Goal: Information Seeking & Learning: Learn about a topic

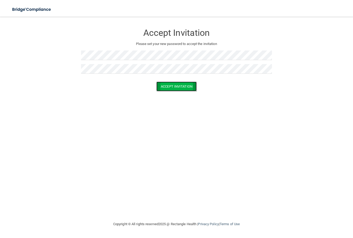
click at [184, 89] on button "Accept Invitation" at bounding box center [176, 86] width 40 height 10
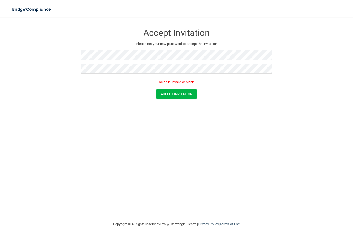
click at [22, 54] on form "Accept Invitation Please set your new password to accept the invitation Token i…" at bounding box center [176, 63] width 332 height 83
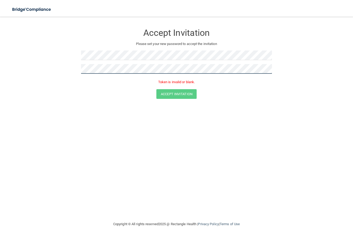
click at [65, 67] on form "Accept Invitation Please set your new password to accept the invitation Token i…" at bounding box center [176, 63] width 332 height 83
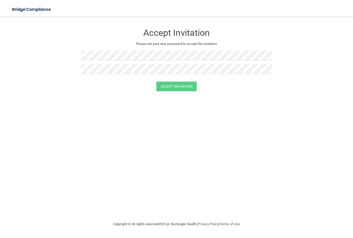
click at [122, 50] on div "Accept Invitation Please set your new password to accept the invitation" at bounding box center [176, 52] width 191 height 60
click at [114, 48] on div "Accept Invitation Please set your new password to accept the invitation" at bounding box center [176, 52] width 191 height 60
click at [186, 85] on button "Accept Invitation" at bounding box center [176, 86] width 40 height 10
click at [176, 80] on p "Token is invalid or blank." at bounding box center [176, 82] width 191 height 6
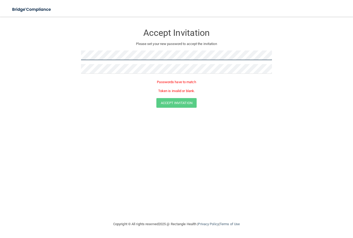
click at [63, 54] on form "Accept Invitation Please set your new password to accept the invitation Passwor…" at bounding box center [176, 68] width 332 height 92
click at [132, 97] on div "Passwords have to match Token is invalid or blank." at bounding box center [176, 88] width 191 height 20
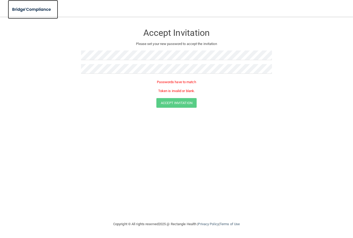
click at [37, 11] on img at bounding box center [32, 9] width 48 height 11
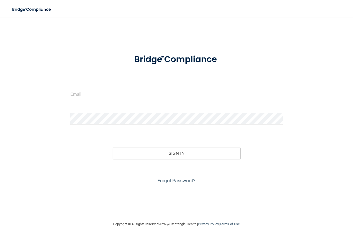
click at [110, 94] on input "email" at bounding box center [176, 94] width 212 height 12
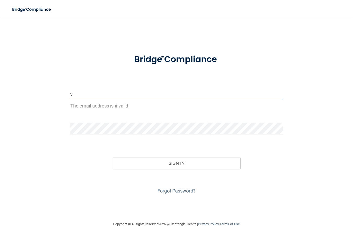
type input "[EMAIL_ADDRESS][DOMAIN_NAME]"
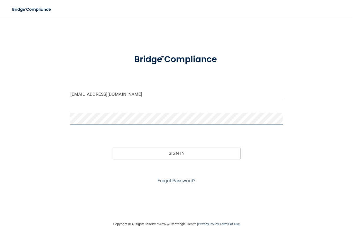
click at [113, 147] on button "Sign In" at bounding box center [176, 152] width 127 height 11
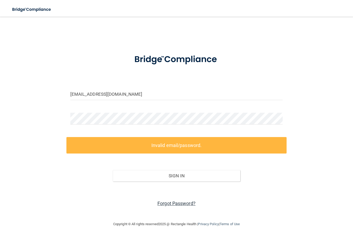
click at [173, 204] on link "Forgot Password?" at bounding box center [176, 202] width 38 height 5
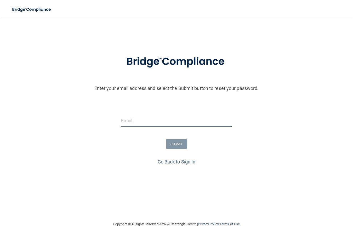
drag, startPoint x: 134, startPoint y: 114, endPoint x: 133, endPoint y: 117, distance: 2.9
click at [134, 115] on input "email" at bounding box center [176, 121] width 110 height 12
type input "[EMAIL_ADDRESS][DOMAIN_NAME]"
click at [181, 144] on button "SUBMIT" at bounding box center [176, 144] width 21 height 10
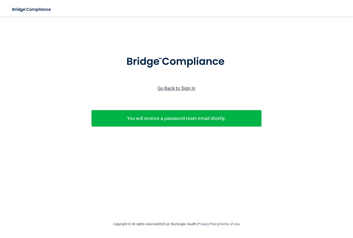
click at [180, 89] on link "Go Back to Sign In" at bounding box center [176, 87] width 38 height 5
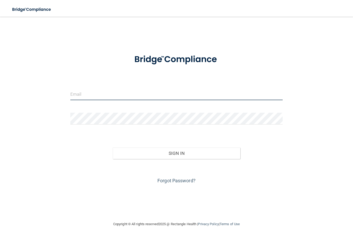
click at [127, 93] on input "email" at bounding box center [176, 94] width 212 height 12
type input "[EMAIL_ADDRESS][DOMAIN_NAME]"
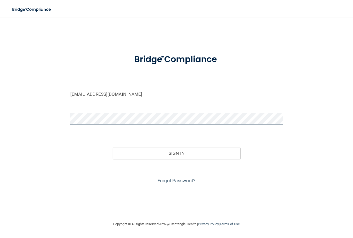
click at [113, 147] on button "Sign In" at bounding box center [176, 152] width 127 height 11
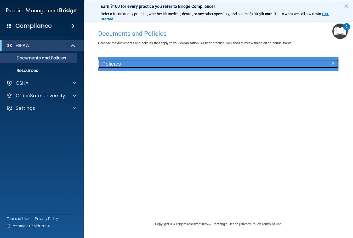
click at [144, 63] on h5 "Policies" at bounding box center [188, 64] width 172 height 6
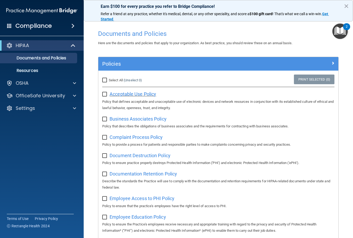
click at [117, 94] on span "Acceptable Use Policy" at bounding box center [132, 93] width 46 height 5
click at [105, 80] on input "Select All (Unselect 0) Unselect All" at bounding box center [105, 80] width 6 height 4
checkbox input "true"
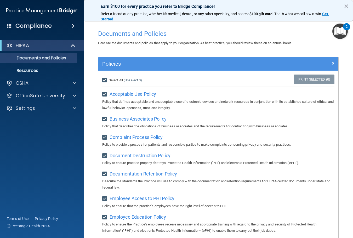
checkbox input "true"
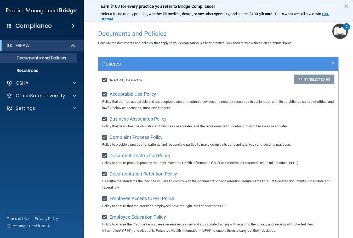
checkbox input "true"
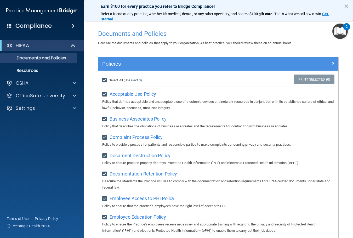
checkbox input "true"
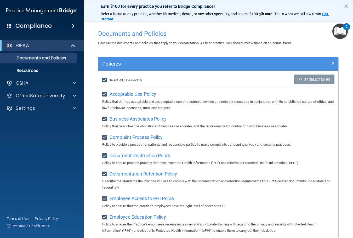
checkbox input "true"
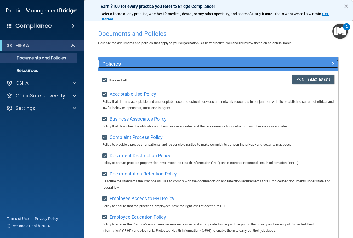
click at [327, 60] on div at bounding box center [308, 63] width 60 height 6
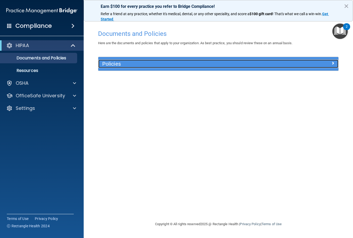
click at [333, 67] on div "Policies" at bounding box center [218, 64] width 240 height 8
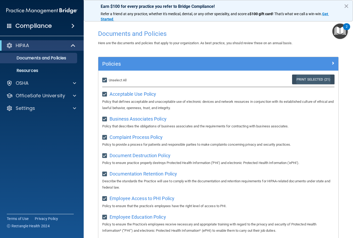
click at [309, 83] on link "Print Selected (21)" at bounding box center [313, 79] width 42 height 10
click at [339, 32] on img "Open Resource Center, 2 new notifications" at bounding box center [339, 31] width 15 height 15
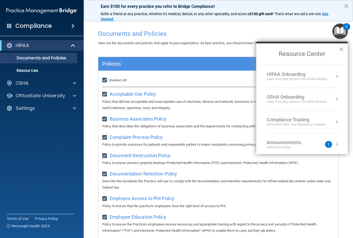
scroll to position [29, 0]
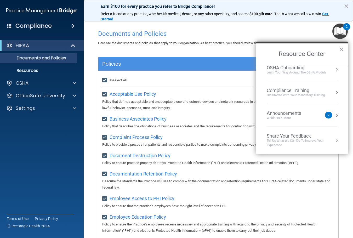
click at [303, 111] on div "Announcements" at bounding box center [288, 113] width 45 height 6
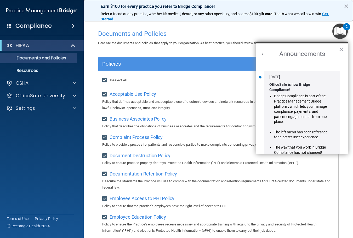
scroll to position [0, 0]
click at [341, 53] on button "×" at bounding box center [340, 49] width 5 height 8
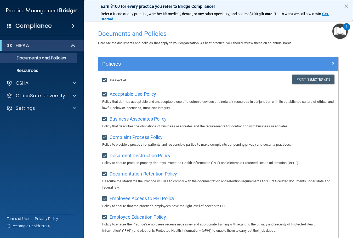
click at [337, 36] on img "Open Resource Center, 1 new notification" at bounding box center [339, 31] width 15 height 15
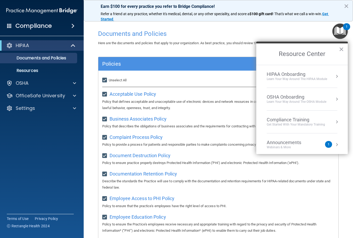
scroll to position [29, 0]
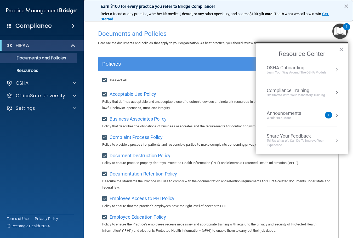
click at [299, 123] on li "Announcements Webinars & More 1" at bounding box center [301, 115] width 71 height 23
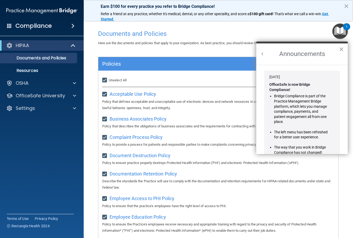
scroll to position [0, 0]
click at [340, 47] on button "×" at bounding box center [340, 49] width 5 height 8
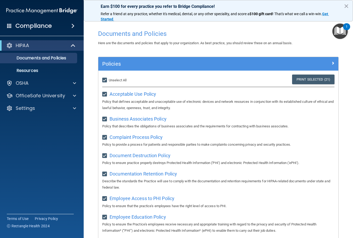
click at [350, 25] on div "1" at bounding box center [346, 26] width 7 height 7
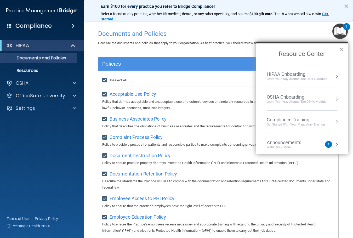
click at [304, 141] on div "Announcements" at bounding box center [288, 142] width 45 height 6
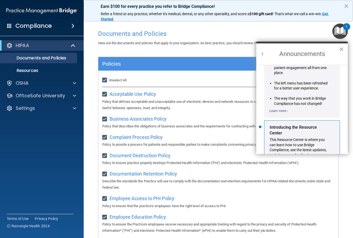
scroll to position [97, 0]
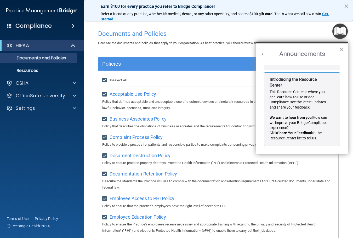
click at [340, 31] on img "Open Resource Center" at bounding box center [339, 31] width 15 height 15
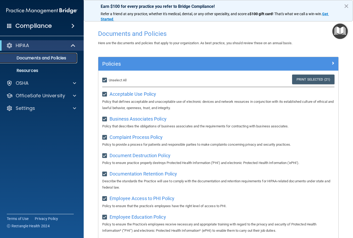
click at [40, 62] on link "Documents and Policies" at bounding box center [36, 58] width 82 height 10
click at [38, 47] on div "HIPAA" at bounding box center [34, 45] width 65 height 6
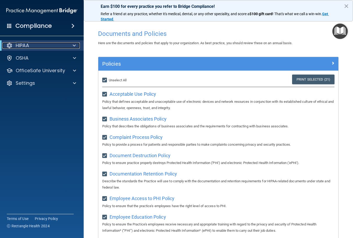
click at [38, 47] on div "HIPAA" at bounding box center [34, 45] width 65 height 6
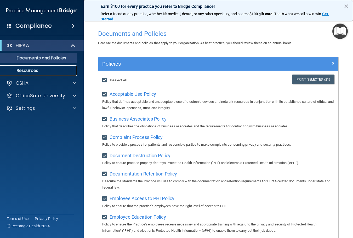
click at [34, 68] on p "Resources" at bounding box center [38, 70] width 71 height 5
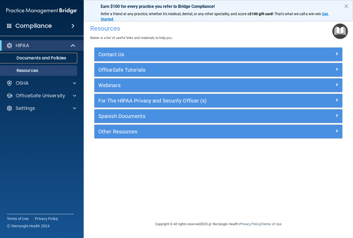
click at [57, 60] on p "Documents and Policies" at bounding box center [38, 57] width 71 height 5
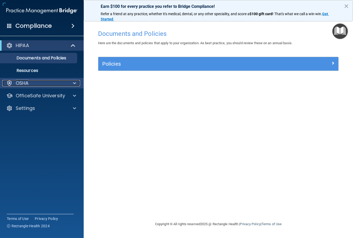
click at [51, 81] on div "OSHA" at bounding box center [34, 83] width 65 height 6
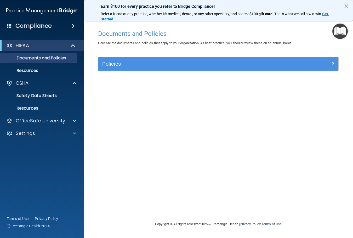
click at [55, 25] on div "Compliance" at bounding box center [42, 25] width 84 height 11
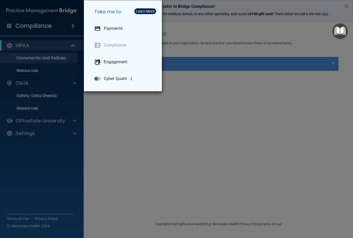
click at [16, 32] on div "Take me to: Payments Compliance Engagement Cyber Quant" at bounding box center [176, 119] width 353 height 238
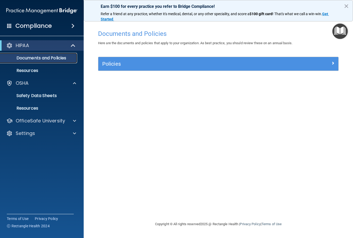
click at [26, 59] on p "Documents and Policies" at bounding box center [38, 57] width 71 height 5
click at [346, 4] on button "×" at bounding box center [345, 6] width 5 height 8
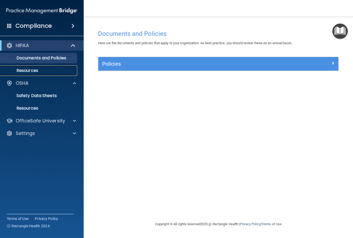
click at [46, 74] on link "Resources" at bounding box center [36, 70] width 82 height 10
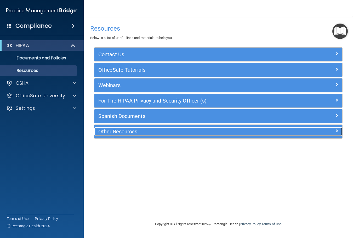
click at [130, 132] on h5 "Other Resources" at bounding box center [187, 131] width 178 height 6
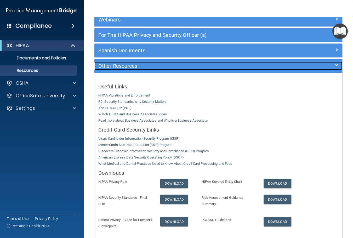
scroll to position [102, 0]
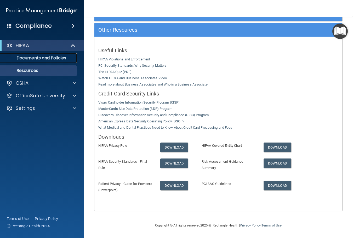
click at [47, 58] on p "Documents and Policies" at bounding box center [38, 57] width 71 height 5
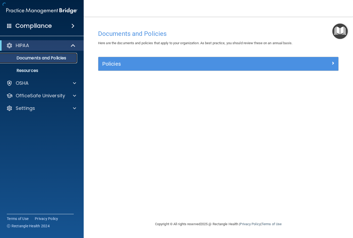
click at [47, 56] on p "Documents and Policies" at bounding box center [38, 57] width 71 height 5
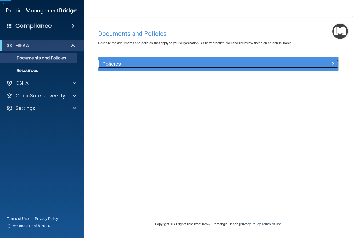
click at [116, 62] on h5 "Policies" at bounding box center [188, 64] width 172 height 6
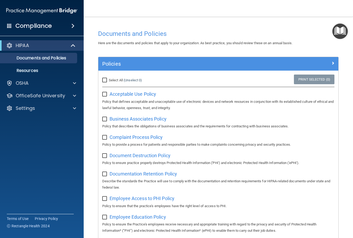
click at [106, 79] on input "Select All (Unselect 0) Unselect All" at bounding box center [105, 80] width 6 height 4
checkbox input "true"
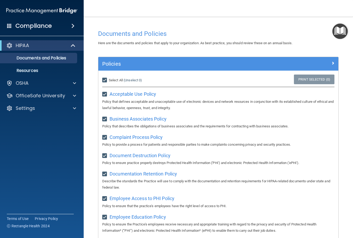
checkbox input "true"
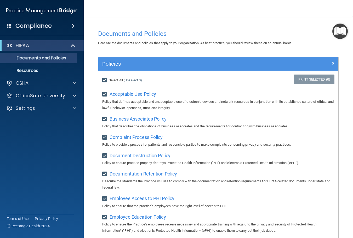
checkbox input "true"
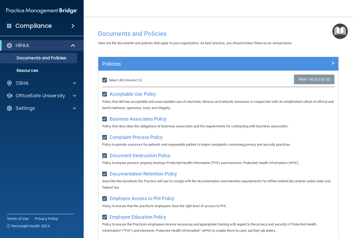
checkbox input "true"
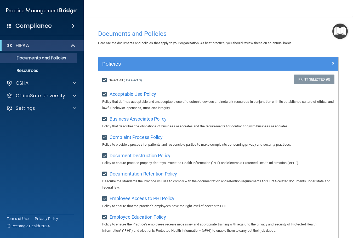
checkbox input "true"
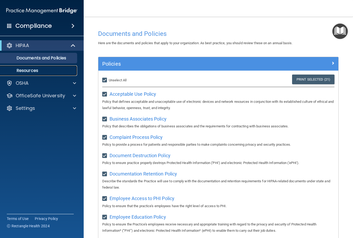
click at [29, 73] on p "Resources" at bounding box center [38, 70] width 71 height 5
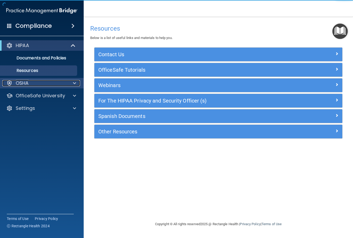
click at [38, 85] on div "OSHA" at bounding box center [34, 83] width 65 height 6
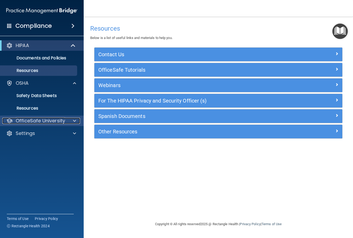
click at [36, 119] on p "OfficeSafe University" at bounding box center [40, 121] width 49 height 6
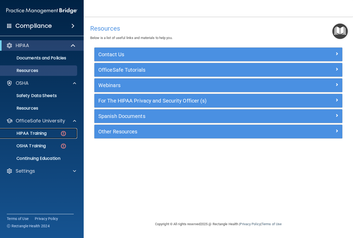
click at [40, 135] on p "HIPAA Training" at bounding box center [24, 133] width 43 height 5
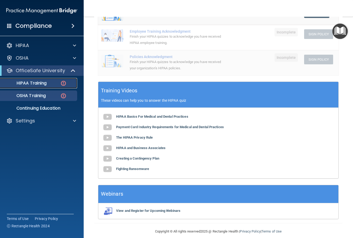
scroll to position [149, 0]
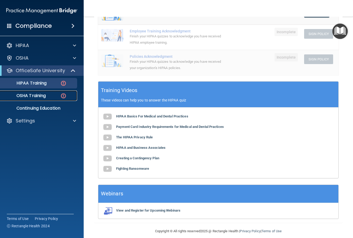
click at [31, 96] on p "OSHA Training" at bounding box center [24, 95] width 42 height 5
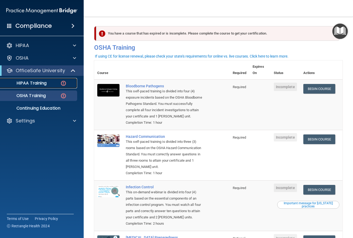
click at [50, 85] on div "HIPAA Training" at bounding box center [38, 82] width 71 height 5
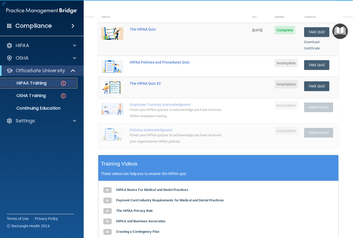
scroll to position [78, 0]
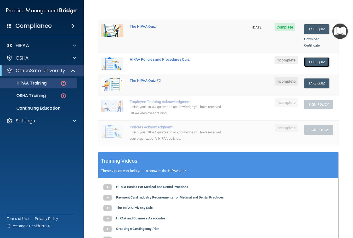
click at [317, 57] on button "Take Quiz" at bounding box center [316, 62] width 25 height 10
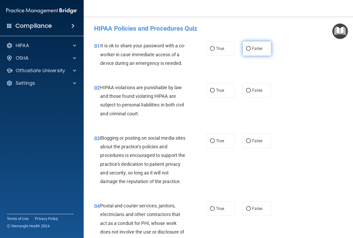
click at [246, 47] on input "False" at bounding box center [248, 49] width 5 height 4
radio input "true"
click at [206, 97] on label "True" at bounding box center [220, 90] width 28 height 14
click at [210, 92] on input "True" at bounding box center [212, 91] width 5 height 4
radio input "true"
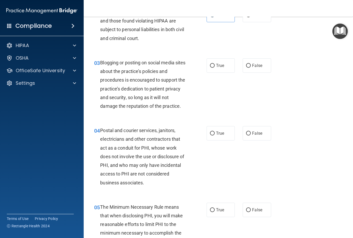
scroll to position [78, 0]
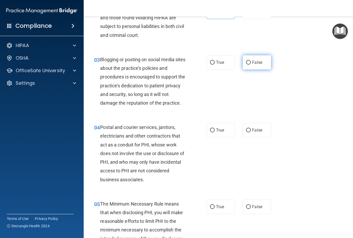
click at [246, 69] on label "False" at bounding box center [256, 62] width 28 height 14
click at [246, 65] on input "False" at bounding box center [248, 63] width 5 height 4
radio input "true"
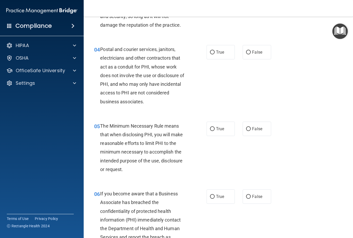
scroll to position [157, 0]
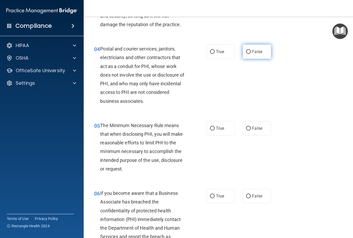
click at [254, 59] on label "False" at bounding box center [256, 51] width 28 height 14
click at [250, 54] on input "False" at bounding box center [248, 52] width 5 height 4
radio input "true"
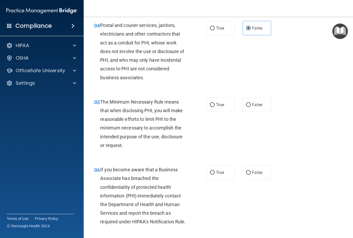
scroll to position [209, 0]
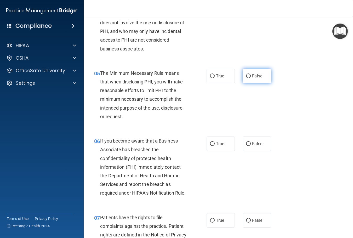
click at [253, 83] on label "False" at bounding box center [256, 76] width 28 height 14
click at [250, 78] on input "False" at bounding box center [248, 76] width 5 height 4
radio input "true"
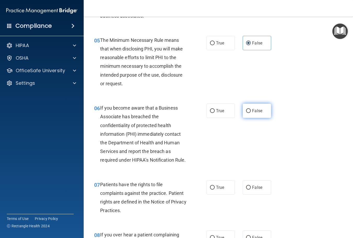
scroll to position [313, 0]
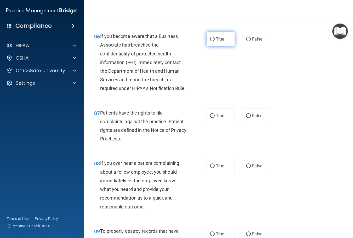
click at [217, 42] on span "True" at bounding box center [220, 39] width 8 height 5
click at [214, 41] on input "True" at bounding box center [212, 39] width 5 height 4
radio input "true"
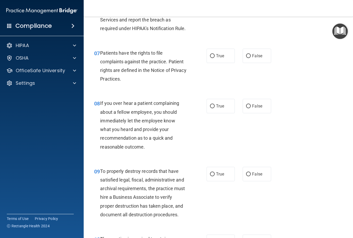
scroll to position [392, 0]
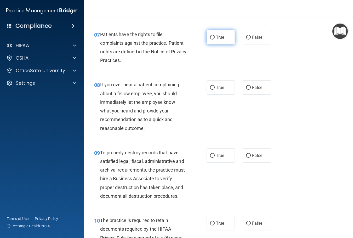
click at [228, 44] on label "True" at bounding box center [220, 37] width 28 height 14
click at [214, 39] on input "True" at bounding box center [212, 38] width 5 height 4
radio input "true"
click at [219, 95] on label "True" at bounding box center [220, 87] width 28 height 14
click at [214, 90] on input "True" at bounding box center [212, 88] width 5 height 4
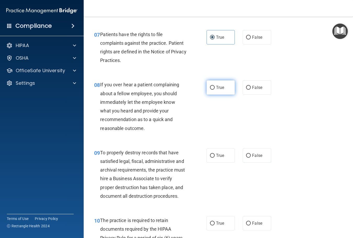
radio input "true"
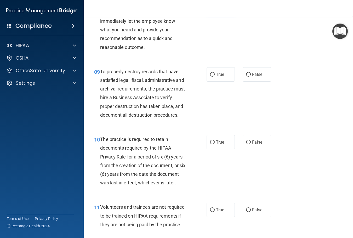
scroll to position [496, 0]
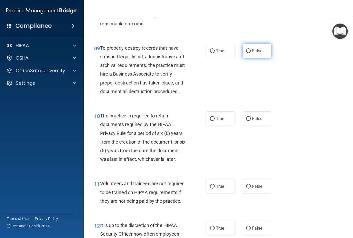
click at [254, 58] on label "False" at bounding box center [256, 51] width 28 height 14
click at [250, 53] on input "False" at bounding box center [248, 51] width 5 height 4
radio input "true"
click at [206, 126] on label "True" at bounding box center [220, 118] width 28 height 14
click at [210, 121] on input "True" at bounding box center [212, 119] width 5 height 4
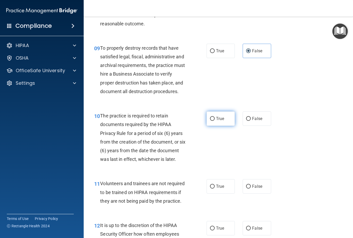
radio input "true"
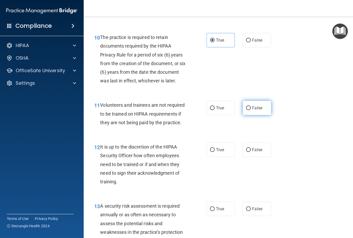
click at [255, 115] on label "False" at bounding box center [256, 108] width 28 height 14
click at [250, 110] on input "False" at bounding box center [248, 108] width 5 height 4
radio input "true"
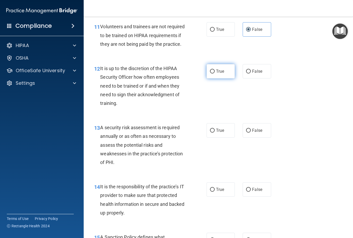
click at [222, 78] on label "True" at bounding box center [220, 71] width 28 height 14
click at [214, 73] on input "True" at bounding box center [212, 71] width 5 height 4
radio input "true"
click at [225, 137] on label "True" at bounding box center [220, 130] width 28 height 14
click at [214, 132] on input "True" at bounding box center [212, 130] width 5 height 4
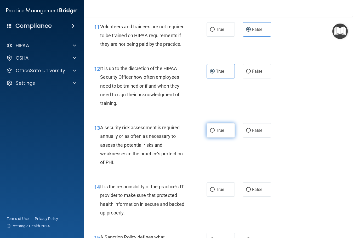
radio input "true"
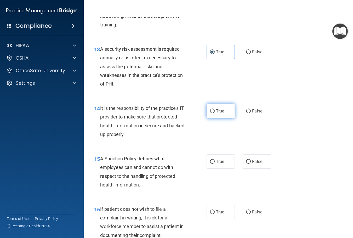
click at [226, 118] on label "True" at bounding box center [220, 111] width 28 height 14
click at [214, 113] on input "True" at bounding box center [212, 111] width 5 height 4
radio input "true"
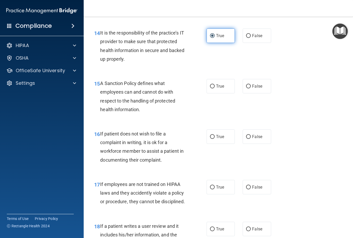
scroll to position [810, 0]
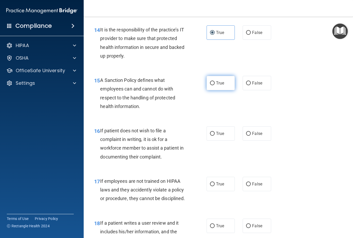
click at [216, 85] on span "True" at bounding box center [220, 82] width 8 height 5
click at [214, 85] on input "True" at bounding box center [212, 83] width 5 height 4
radio input "true"
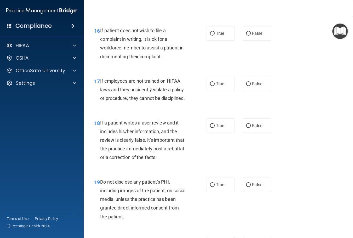
scroll to position [914, 0]
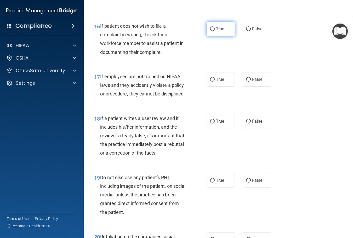
click at [213, 36] on label "True" at bounding box center [220, 29] width 28 height 14
click at [213, 31] on input "True" at bounding box center [212, 29] width 5 height 4
radio input "true"
click at [228, 86] on label "True" at bounding box center [220, 79] width 28 height 14
click at [214, 81] on input "True" at bounding box center [212, 80] width 5 height 4
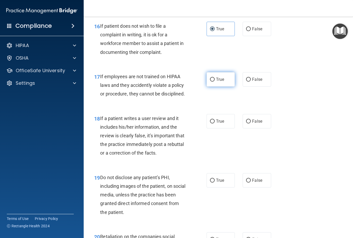
radio input "true"
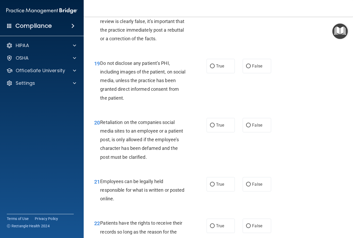
scroll to position [1054, 0]
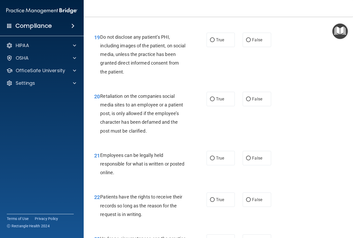
radio input "true"
click at [219, 42] on span "True" at bounding box center [220, 39] width 8 height 5
click at [214, 42] on input "True" at bounding box center [212, 40] width 5 height 4
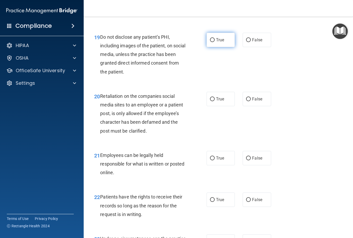
radio input "true"
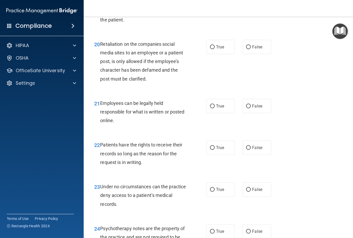
scroll to position [1106, 0]
click at [253, 54] on label "False" at bounding box center [256, 46] width 28 height 14
click at [250, 49] on input "False" at bounding box center [248, 47] width 5 height 4
radio input "true"
click at [259, 113] on label "False" at bounding box center [256, 105] width 28 height 14
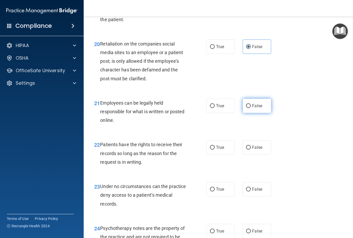
click at [250, 108] on input "False" at bounding box center [248, 106] width 5 height 4
radio input "true"
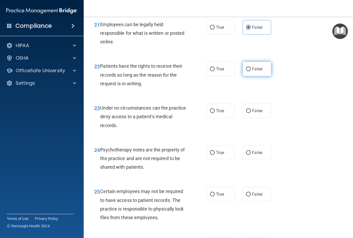
click at [259, 71] on span "False" at bounding box center [257, 68] width 10 height 5
click at [250, 71] on input "False" at bounding box center [248, 69] width 5 height 4
radio input "true"
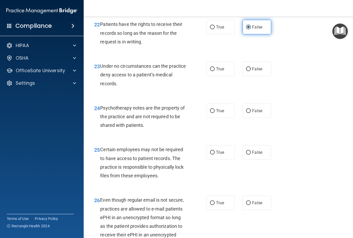
scroll to position [1263, 0]
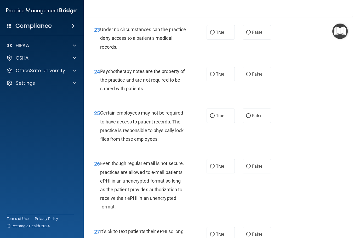
radio input "true"
radio input "false"
click at [222, 39] on label "True" at bounding box center [220, 32] width 28 height 14
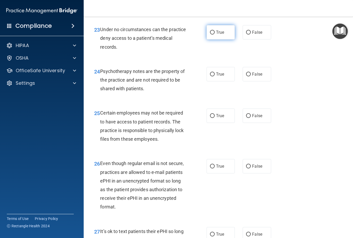
click at [214, 34] on input "True" at bounding box center [212, 33] width 5 height 4
radio input "true"
click at [245, 81] on label "False" at bounding box center [256, 74] width 28 height 14
click at [246, 76] on input "False" at bounding box center [248, 74] width 5 height 4
radio input "true"
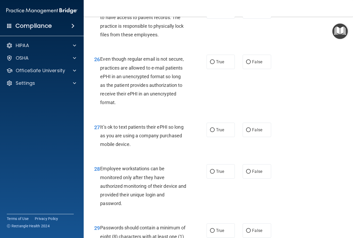
scroll to position [1368, 0]
click at [247, 48] on div "25 Certain employees may not be required to have access to patient records. The…" at bounding box center [218, 22] width 256 height 50
click at [247, 13] on input "False" at bounding box center [248, 11] width 5 height 4
radio input "true"
click at [242, 69] on label "False" at bounding box center [256, 61] width 28 height 14
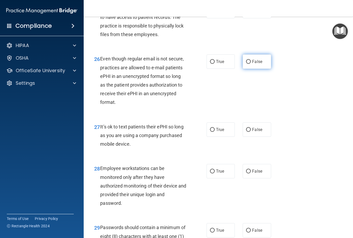
click at [246, 64] on input "False" at bounding box center [248, 62] width 5 height 4
radio input "true"
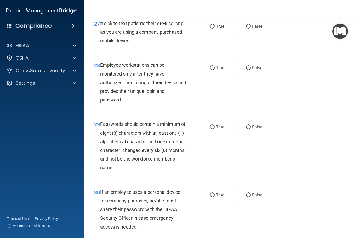
scroll to position [1472, 0]
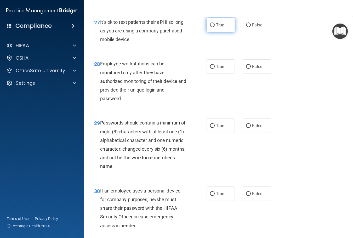
click at [220, 32] on label "True" at bounding box center [220, 25] width 28 height 14
click at [214, 27] on input "True" at bounding box center [212, 25] width 5 height 4
radio input "true"
click at [226, 112] on div "28 Employee workstations can be monitored only after they have authorized monit…" at bounding box center [218, 82] width 256 height 59
click at [226, 74] on label "True" at bounding box center [220, 66] width 28 height 14
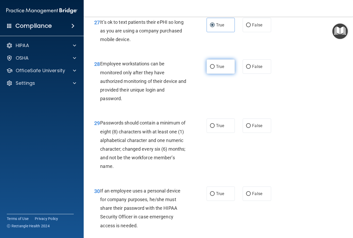
click at [214, 69] on input "True" at bounding box center [212, 67] width 5 height 4
radio input "true"
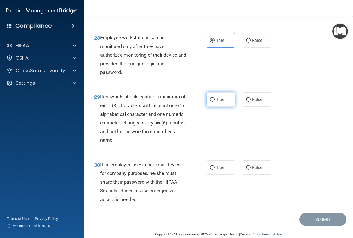
click at [210, 102] on input "True" at bounding box center [212, 100] width 5 height 4
radio input "true"
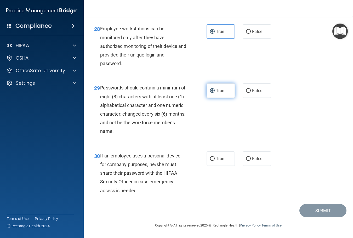
scroll to position [1550, 0]
click at [259, 153] on label "False" at bounding box center [256, 158] width 28 height 14
click at [250, 157] on input "False" at bounding box center [248, 159] width 5 height 4
radio input "true"
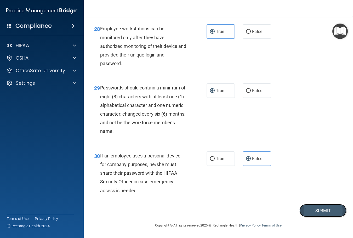
click at [302, 207] on button "Submit" at bounding box center [322, 210] width 47 height 13
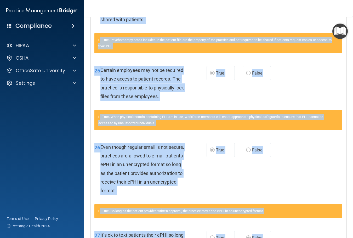
scroll to position [1198, 0]
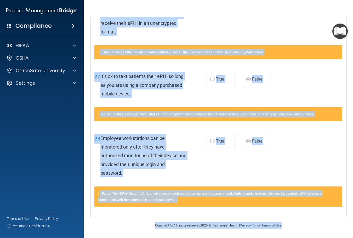
drag, startPoint x: 94, startPoint y: 72, endPoint x: 315, endPoint y: 247, distance: 281.8
click at [315, 237] on html "Compliance HIPAA Documents and Policies Report an Incident Business Associates …" at bounding box center [176, 119] width 353 height 238
copy main "86 Loremi dol sitamet consecte, adipisci, elitseddoeiu tem incid utlaboreetd ma…"
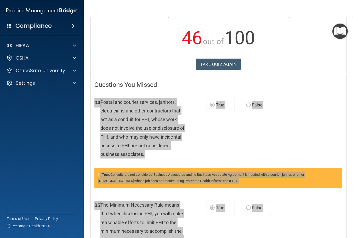
scroll to position [0, 0]
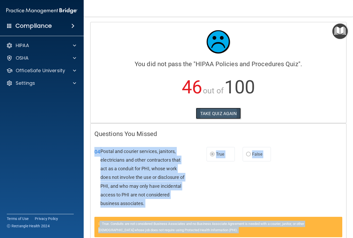
click at [216, 112] on button "TAKE QUIZ AGAIN" at bounding box center [218, 113] width 45 height 11
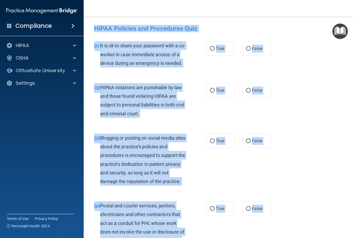
click at [331, 89] on div "02 HIPAA violations are punishable by law and those found violating HIPAA are s…" at bounding box center [218, 102] width 256 height 50
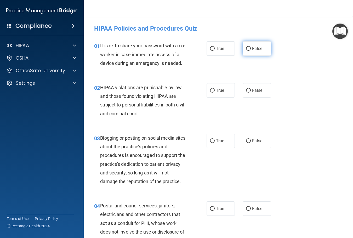
click at [242, 52] on label "False" at bounding box center [256, 48] width 28 height 14
click at [246, 51] on input "False" at bounding box center [248, 49] width 5 height 4
radio input "true"
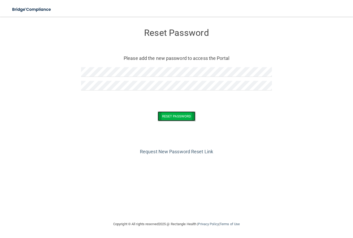
click at [177, 118] on button "Reset Password" at bounding box center [176, 116] width 38 height 10
